Goal: Check status: Check status

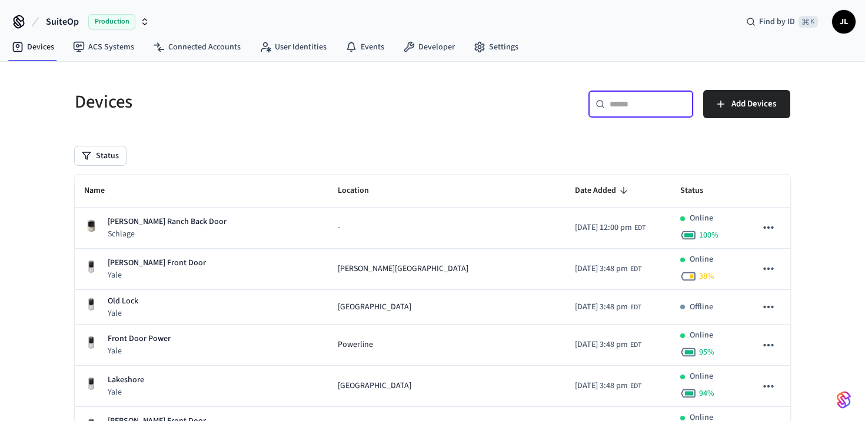
click at [658, 98] on input "text" at bounding box center [648, 104] width 77 height 12
paste input "**********"
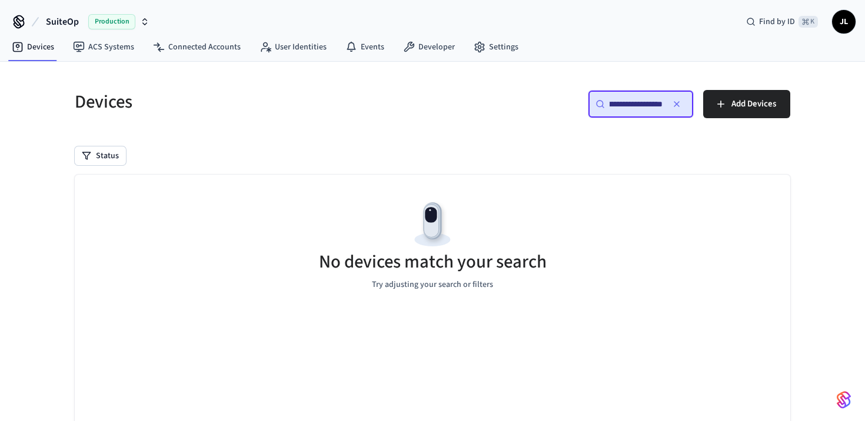
type input "**********"
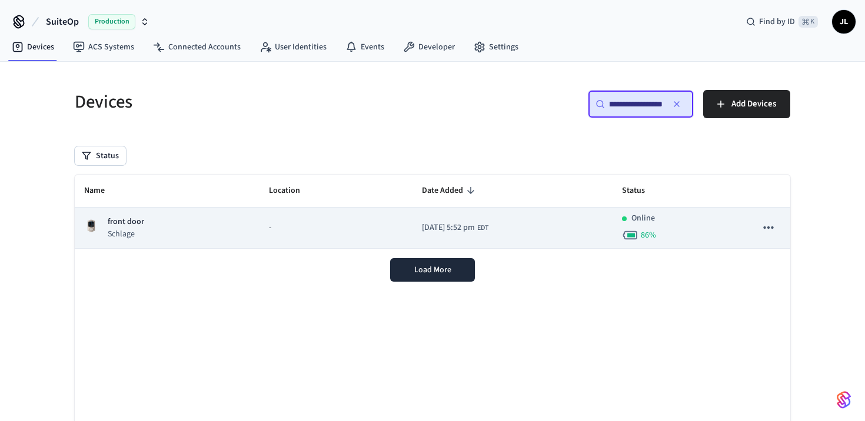
scroll to position [0, 0]
click at [296, 229] on div "-" at bounding box center [336, 228] width 134 height 12
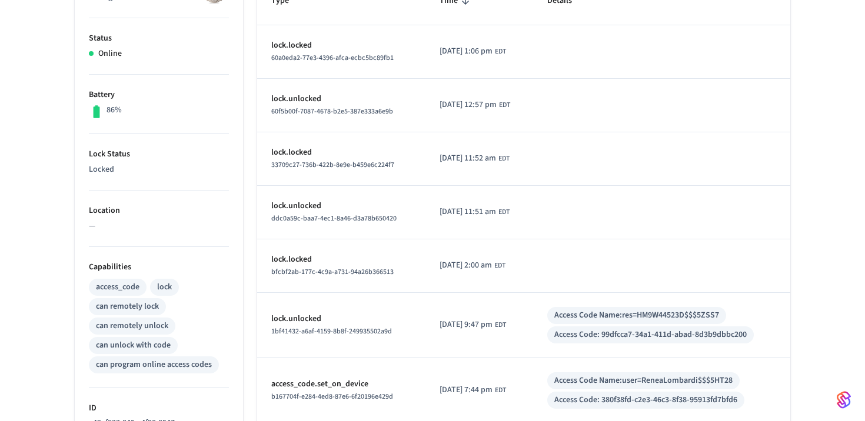
scroll to position [299, 0]
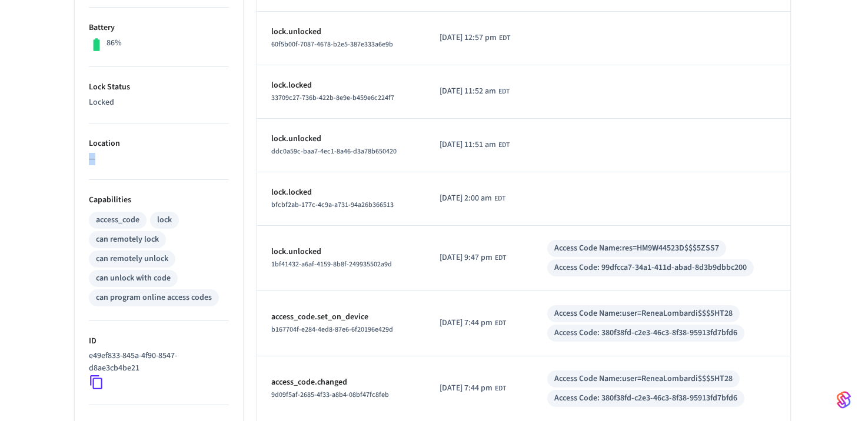
click at [88, 161] on ul "Type Schlage Status Online Battery 86% Lock Status Locked Location — Capabiliti…" at bounding box center [159, 252] width 168 height 715
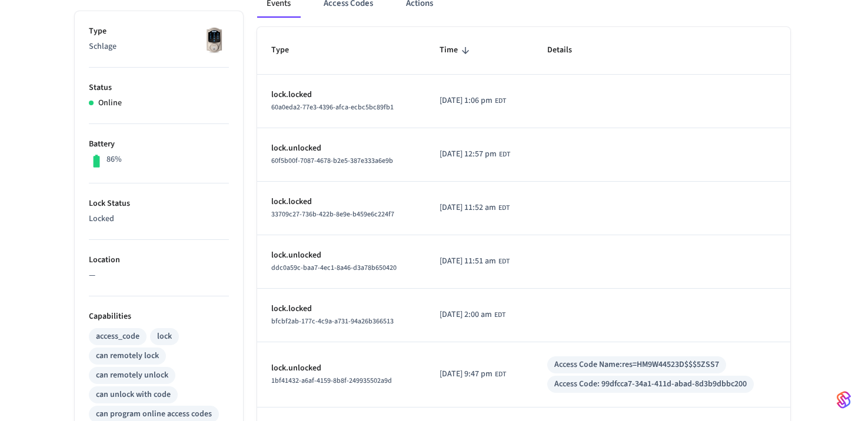
scroll to position [199, 0]
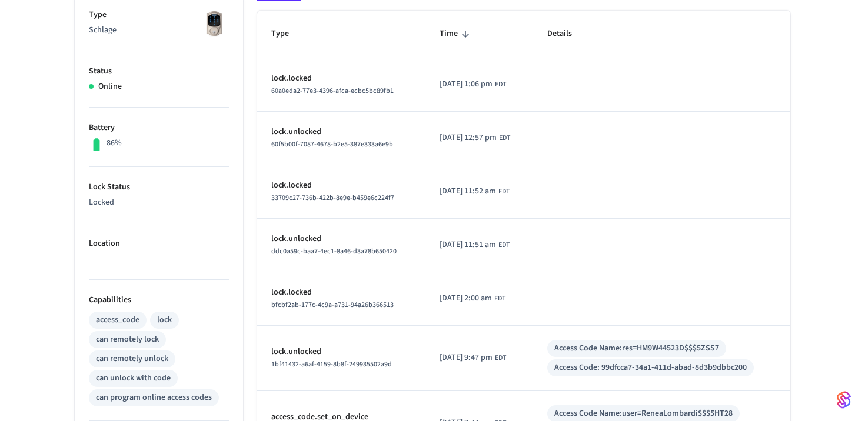
click at [87, 250] on ul "Type Schlage Status Online Battery 86% Lock Status Locked Location — Capabiliti…" at bounding box center [159, 352] width 168 height 715
click at [101, 264] on p "—" at bounding box center [159, 259] width 140 height 12
click at [99, 262] on p "—" at bounding box center [159, 259] width 140 height 12
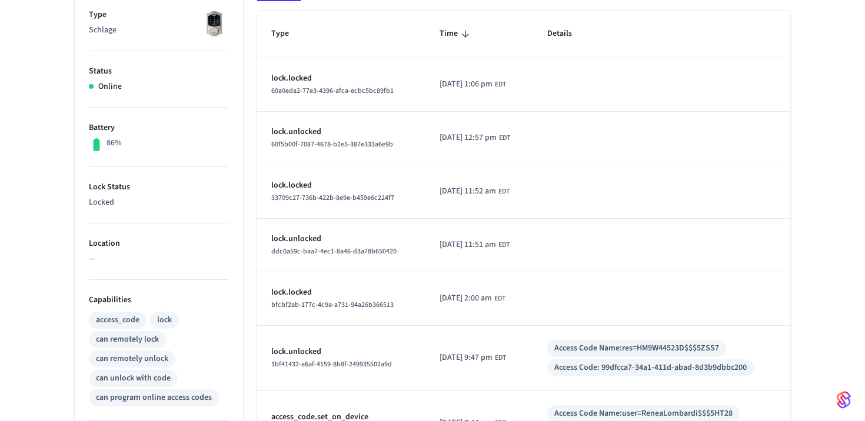
click at [99, 262] on p "—" at bounding box center [159, 259] width 140 height 12
click at [99, 250] on p "Location" at bounding box center [159, 244] width 140 height 12
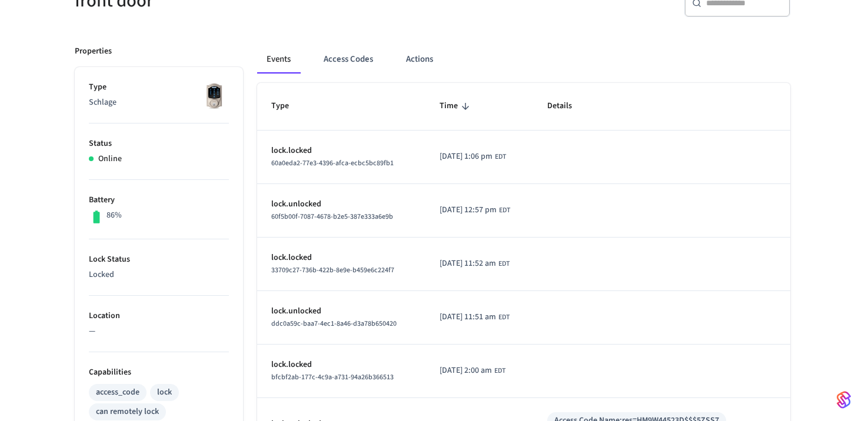
scroll to position [220, 0]
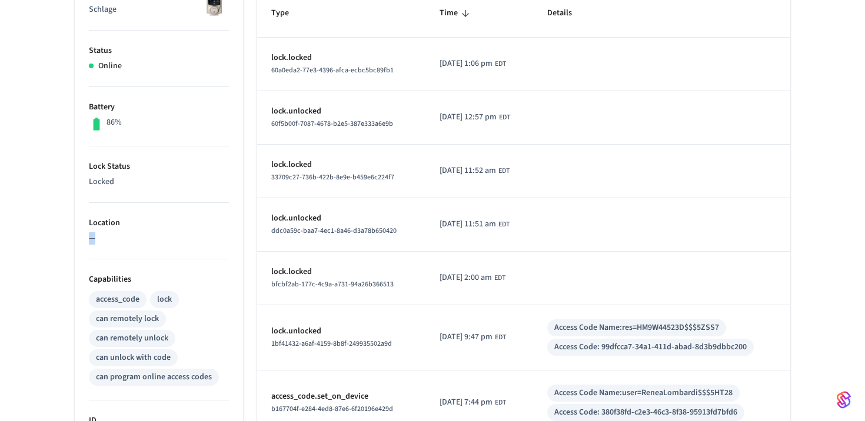
drag, startPoint x: 113, startPoint y: 234, endPoint x: 65, endPoint y: 234, distance: 47.7
click at [65, 234] on div "Properties Type Schlage Status Online Battery 86% Lock Status Locked Location —…" at bounding box center [152, 313] width 182 height 750
